Goal: Transaction & Acquisition: Purchase product/service

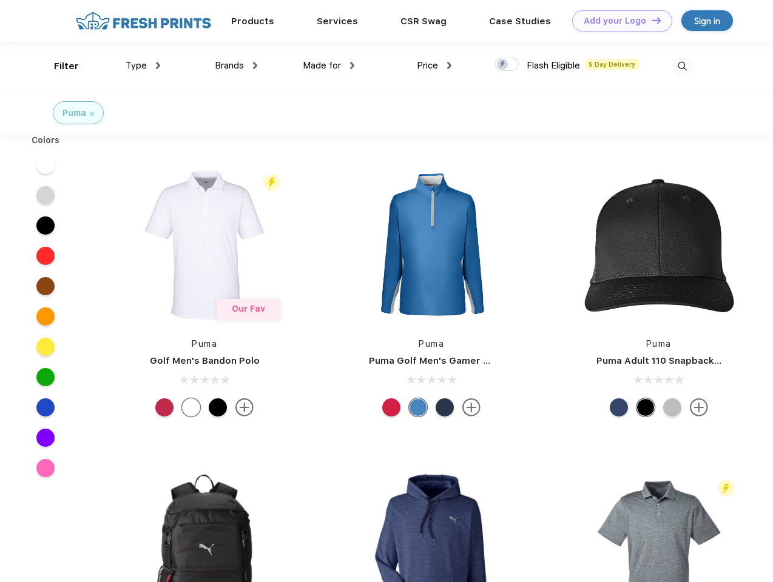
click at [617, 21] on link "Add your Logo Design Tool" at bounding box center [622, 20] width 100 height 21
click at [0, 0] on div "Design Tool" at bounding box center [0, 0] width 0 height 0
click at [651, 20] on link "Add your Logo Design Tool" at bounding box center [622, 20] width 100 height 21
click at [58, 66] on div "Filter" at bounding box center [66, 66] width 25 height 14
click at [143, 65] on span "Type" at bounding box center [136, 65] width 21 height 11
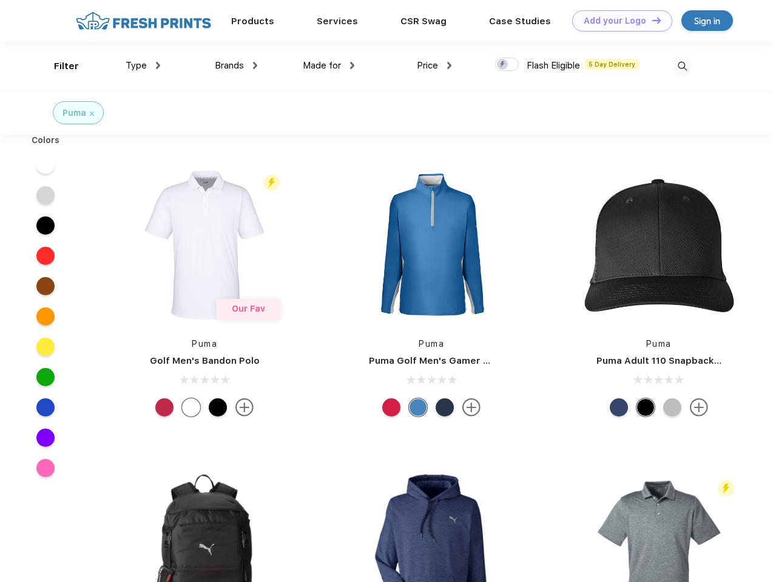
click at [236, 65] on span "Brands" at bounding box center [229, 65] width 29 height 11
click at [329, 65] on span "Made for" at bounding box center [322, 65] width 38 height 11
click at [434, 65] on span "Price" at bounding box center [427, 65] width 21 height 11
click at [507, 65] on div at bounding box center [507, 64] width 24 height 13
click at [503, 65] on input "checkbox" at bounding box center [499, 61] width 8 height 8
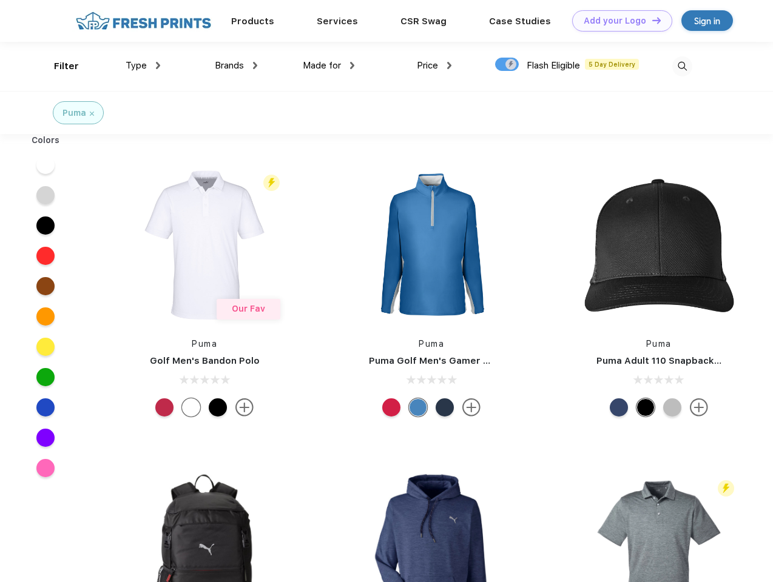
click at [682, 66] on img at bounding box center [682, 66] width 20 height 20
